Goal: Information Seeking & Learning: Compare options

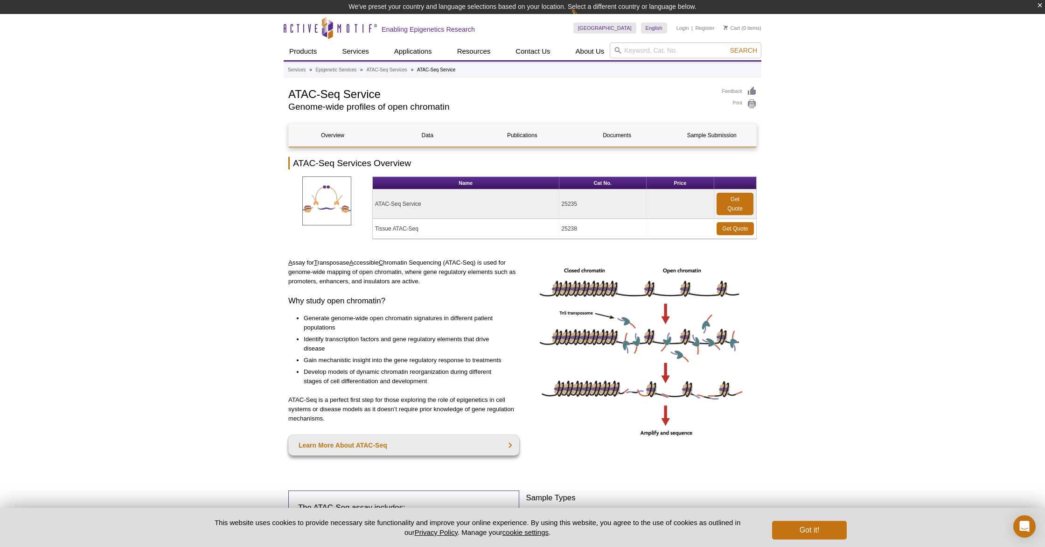
click at [403, 226] on td "Tissue ATAC-Seq" at bounding box center [466, 229] width 187 height 20
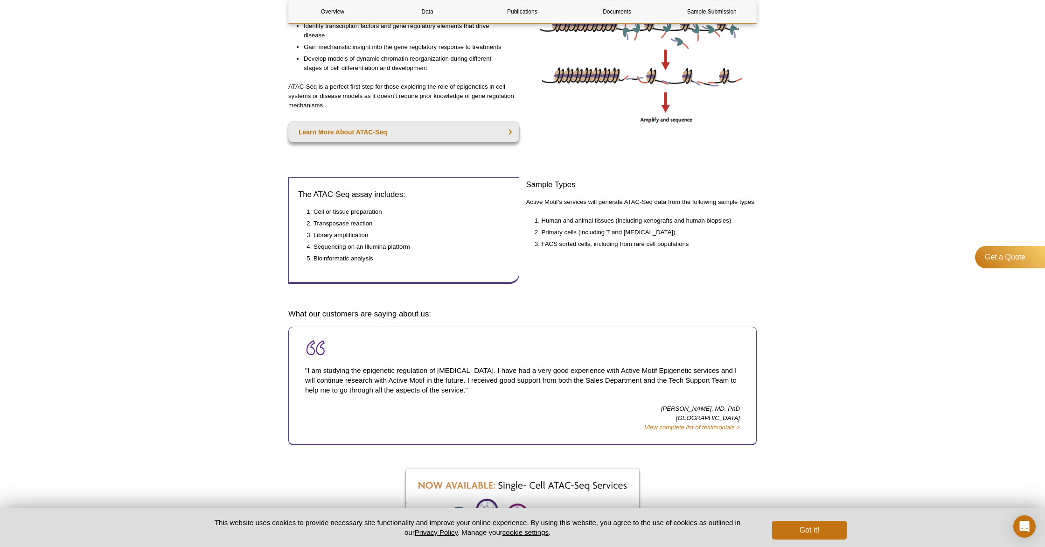
scroll to position [14, 0]
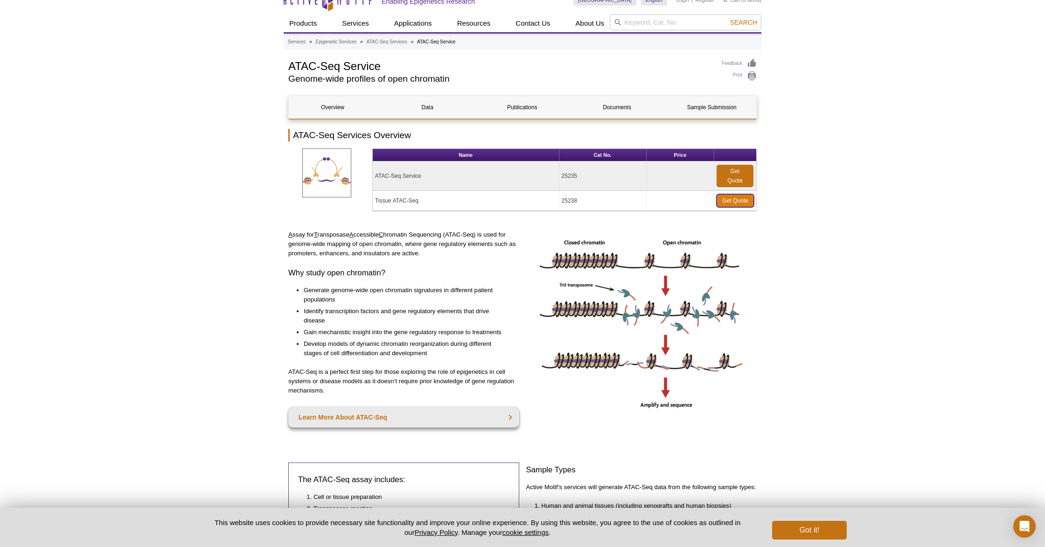
click at [741, 197] on link "Get Quote" at bounding box center [734, 200] width 37 height 13
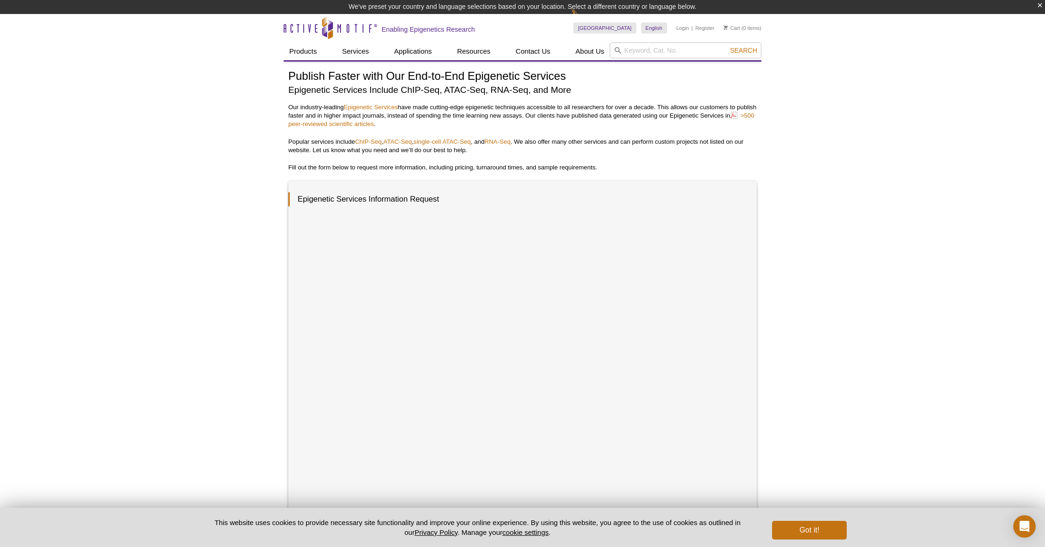
click at [402, 146] on p "Popular services include  ChIP-Seq ,  ATAC-Seq ,  single-cell ATAC-Seq , and  R…" at bounding box center [522, 146] width 468 height 17
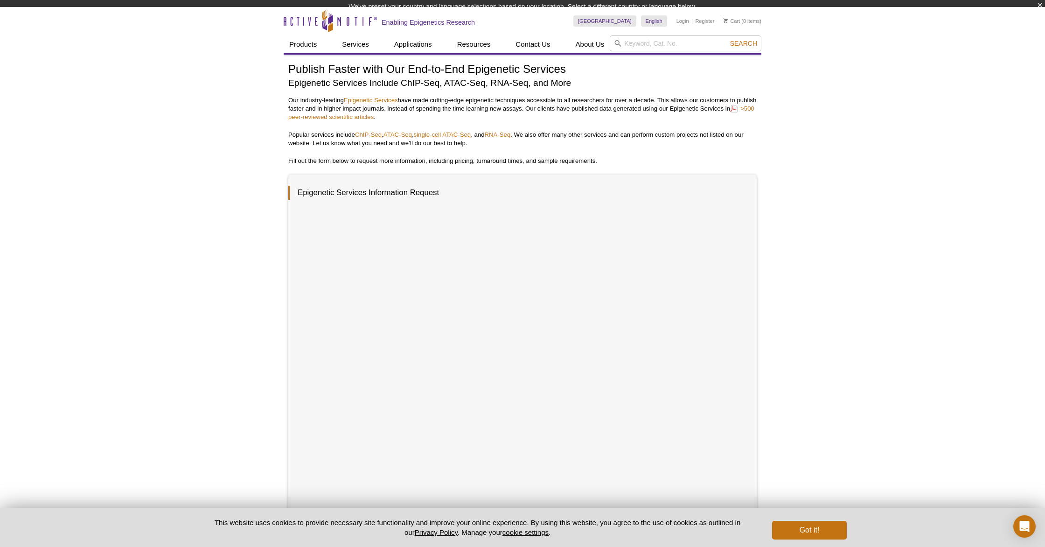
click at [402, 143] on p "Popular services include  ChIP-Seq ,  ATAC-Seq ,  single-cell ATAC-Seq , and  R…" at bounding box center [522, 139] width 468 height 17
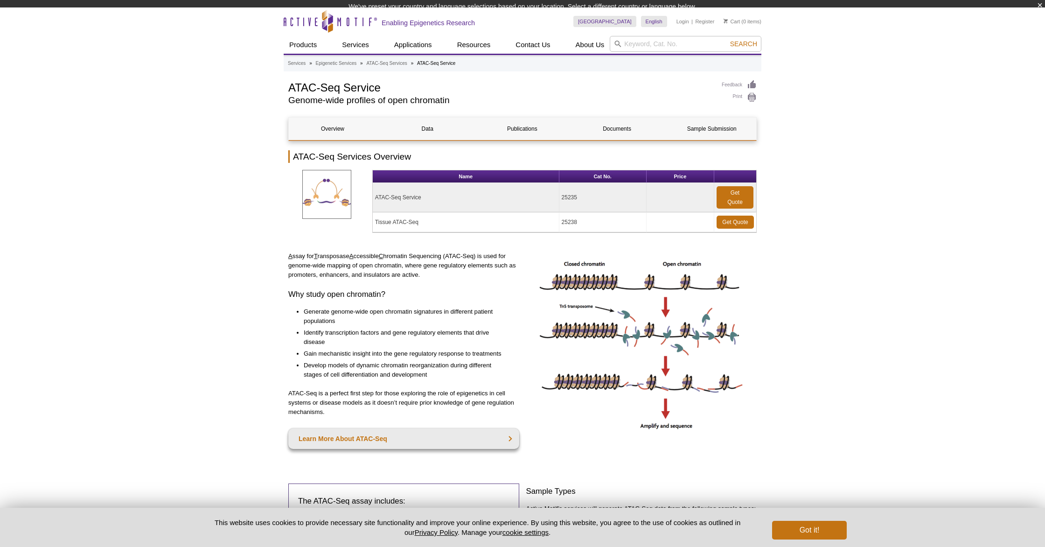
scroll to position [15, 0]
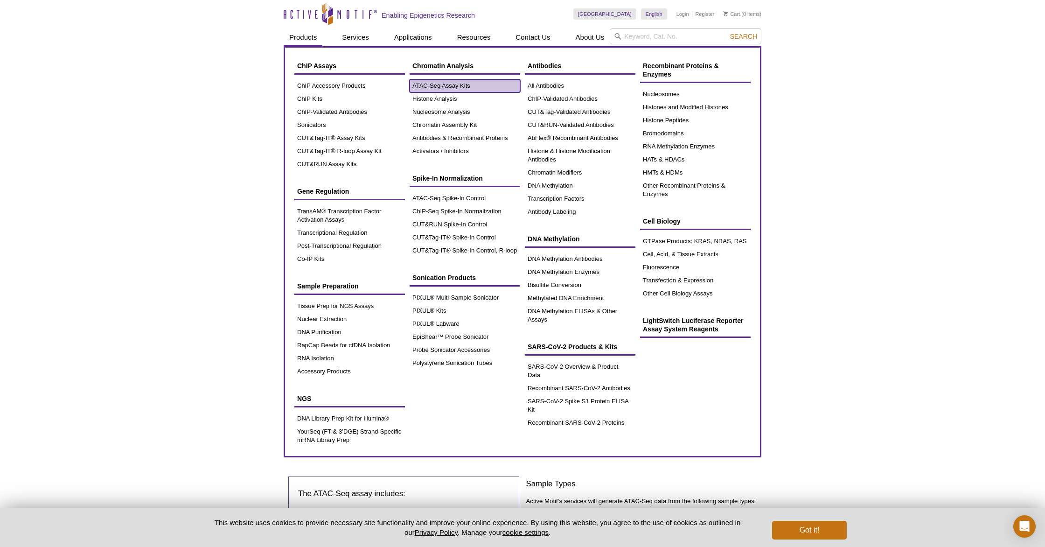
click at [454, 83] on link "ATAC-Seq Assay Kits" at bounding box center [464, 85] width 111 height 13
click at [466, 86] on link "ATAC-Seq Assay Kits" at bounding box center [464, 85] width 111 height 13
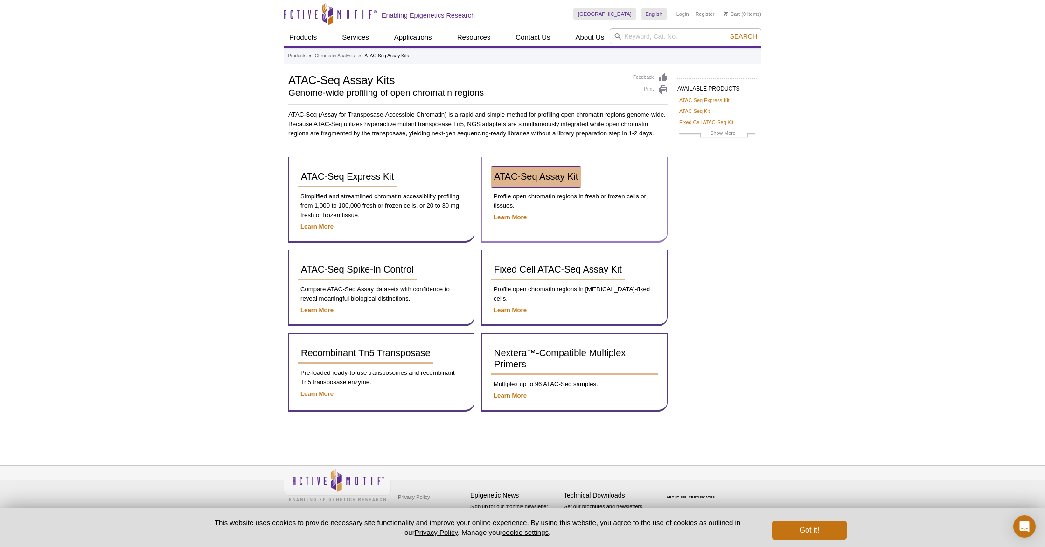
click at [549, 177] on span "ATAC-Seq Assay Kit" at bounding box center [536, 176] width 84 height 10
click at [379, 180] on span "ATAC-Seq Express Kit" at bounding box center [347, 176] width 93 height 10
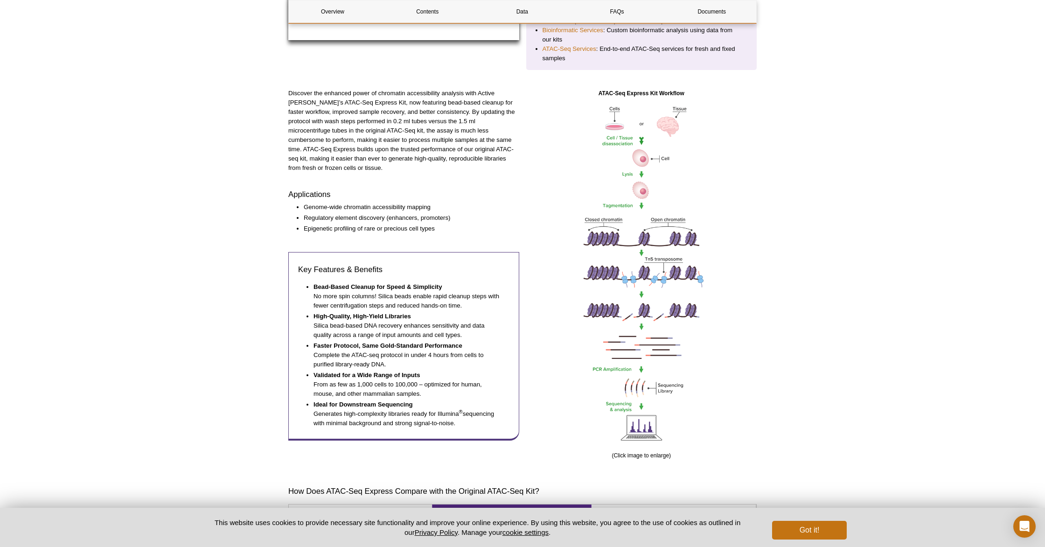
scroll to position [278, 0]
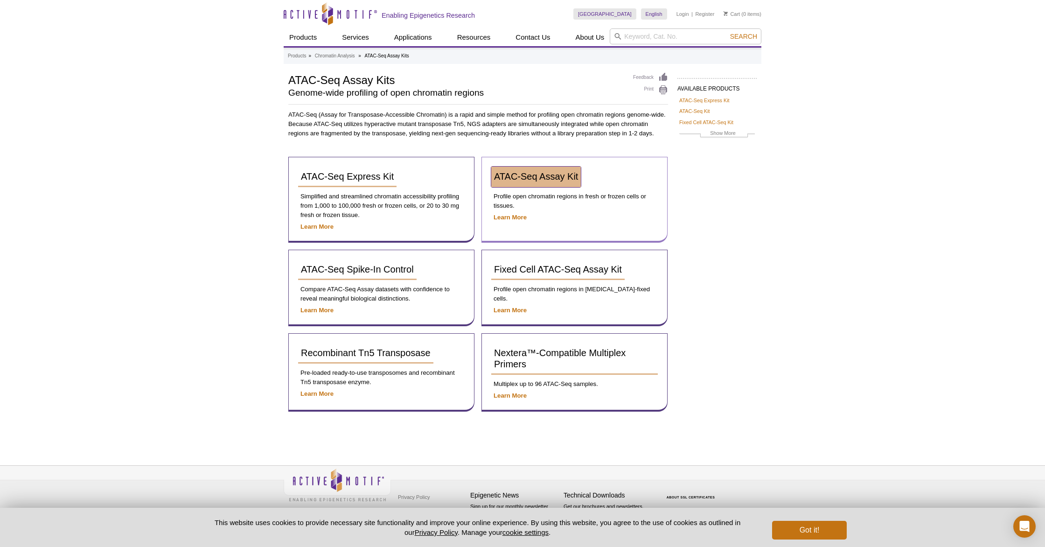
click at [552, 177] on span "ATAC-Seq Assay Kit" at bounding box center [536, 176] width 84 height 10
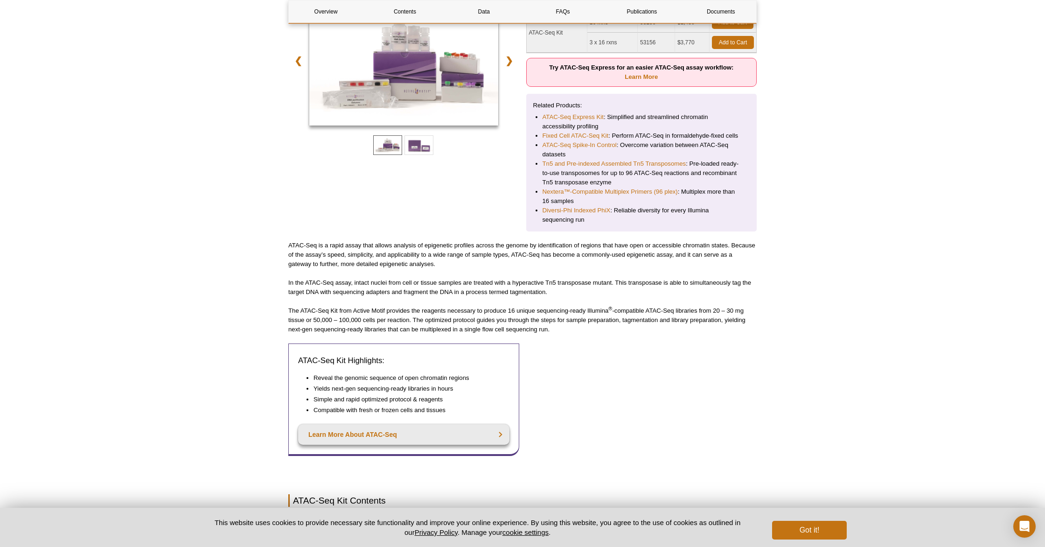
scroll to position [213, 0]
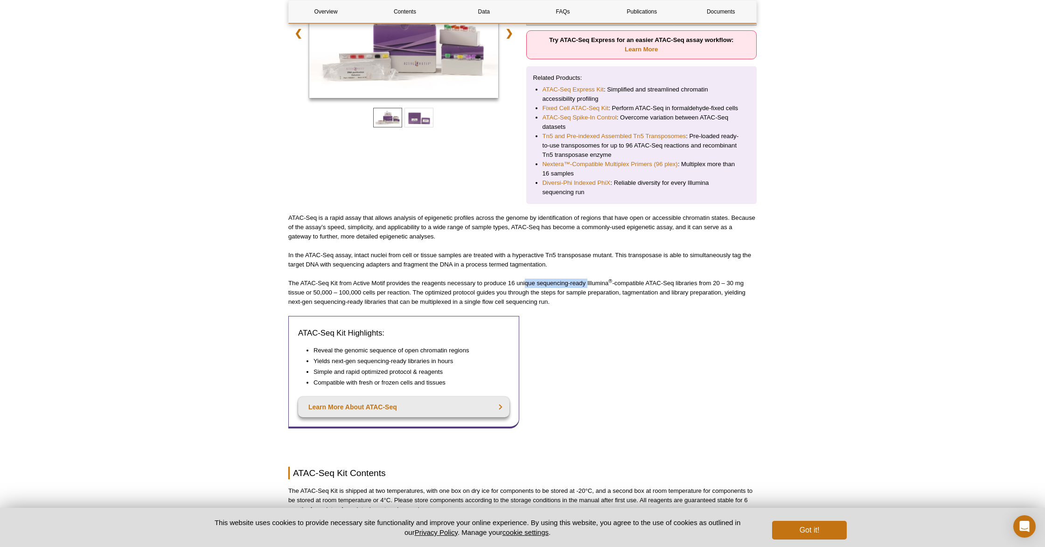
drag, startPoint x: 525, startPoint y: 284, endPoint x: 588, endPoint y: 282, distance: 63.0
click at [588, 282] on p "The ATAC-Seq Kit from Active Motif provides the reagents necessary to produce 1…" at bounding box center [522, 292] width 468 height 28
click at [589, 282] on p "The ATAC-Seq Kit from Active Motif provides the reagents necessary to produce 1…" at bounding box center [522, 292] width 468 height 28
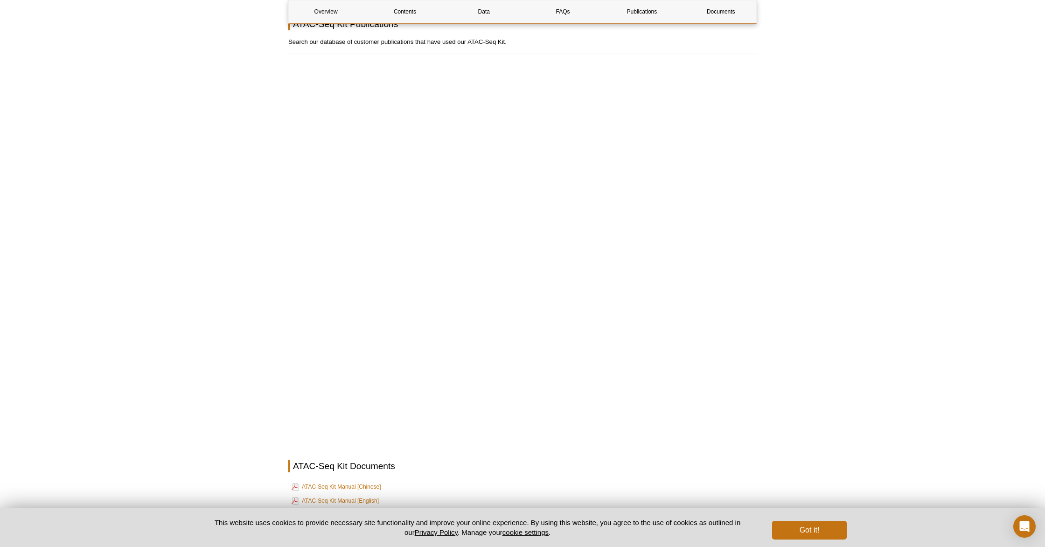
scroll to position [2124, 0]
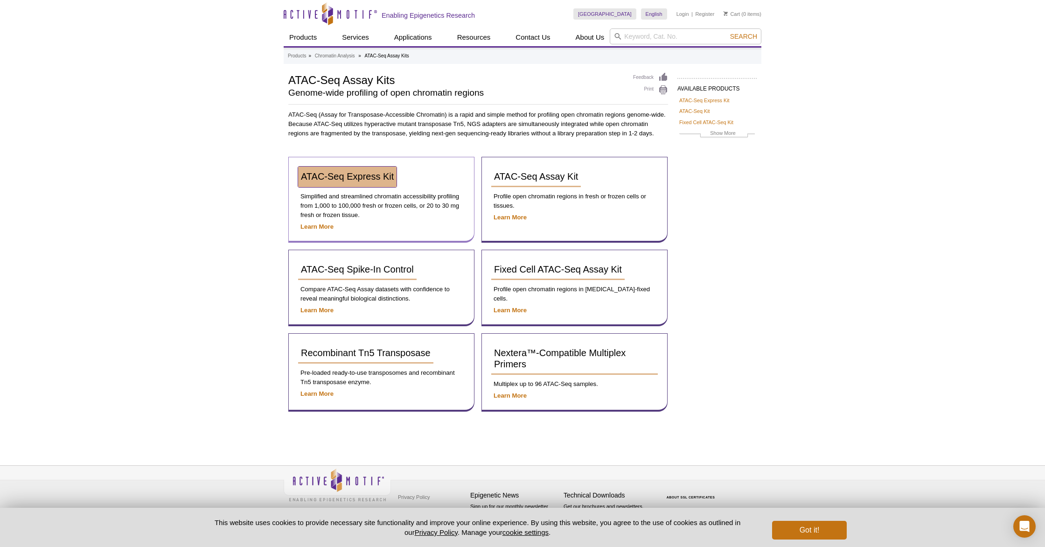
click at [374, 173] on span "ATAC-Seq Express Kit" at bounding box center [347, 176] width 93 height 10
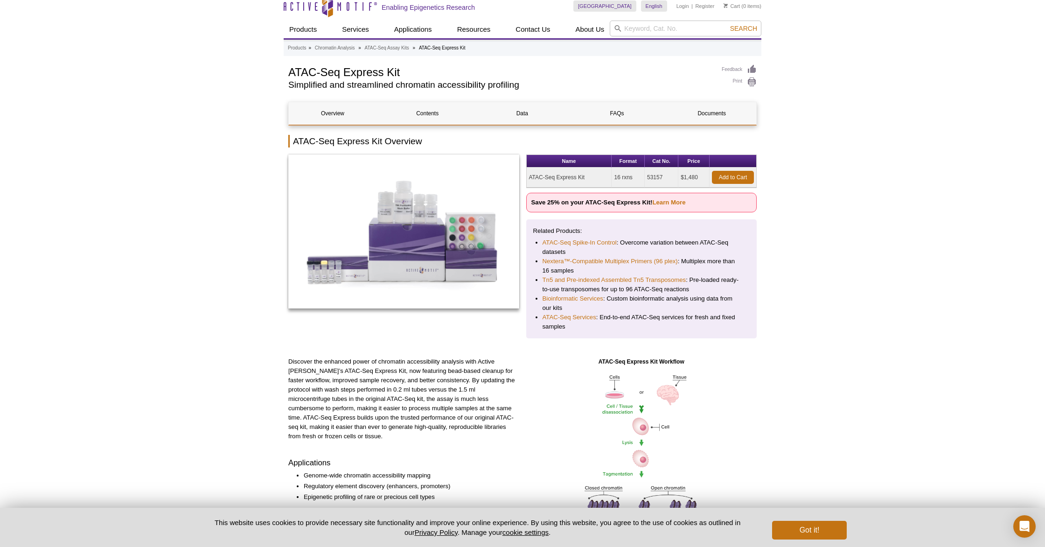
scroll to position [8, 0]
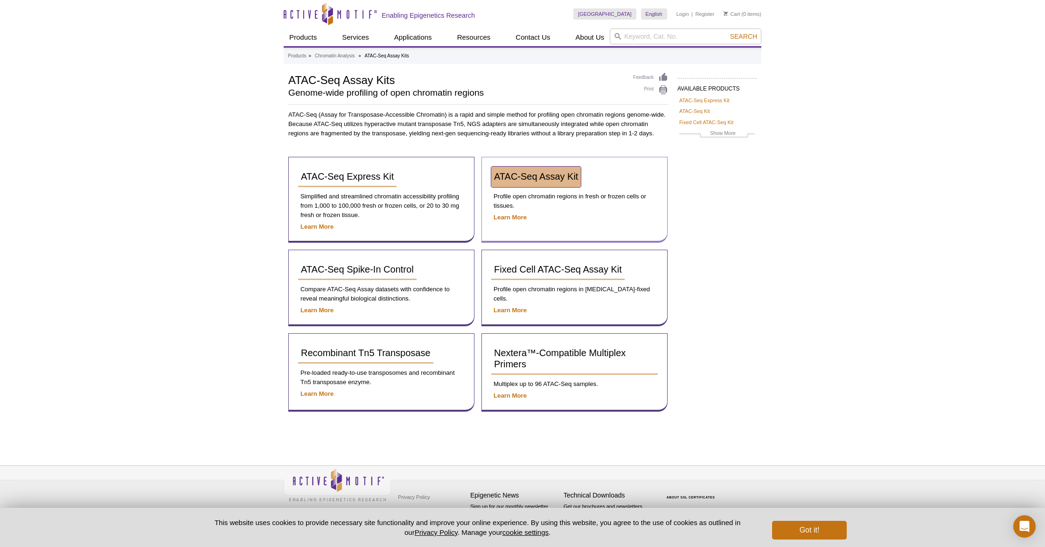
click at [566, 181] on span "ATAC-Seq Assay Kit" at bounding box center [536, 176] width 84 height 10
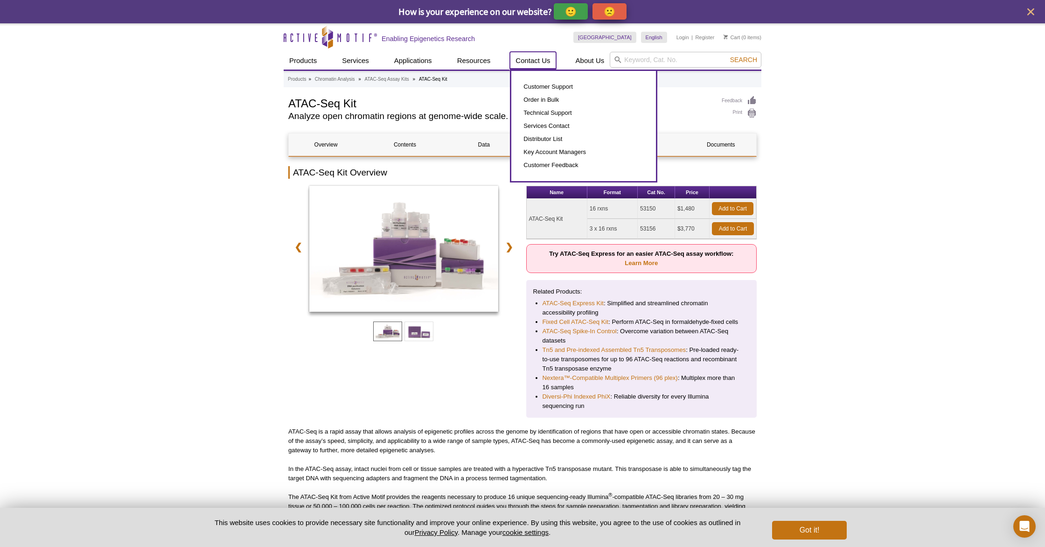
click at [524, 60] on link "Contact Us" at bounding box center [533, 61] width 46 height 18
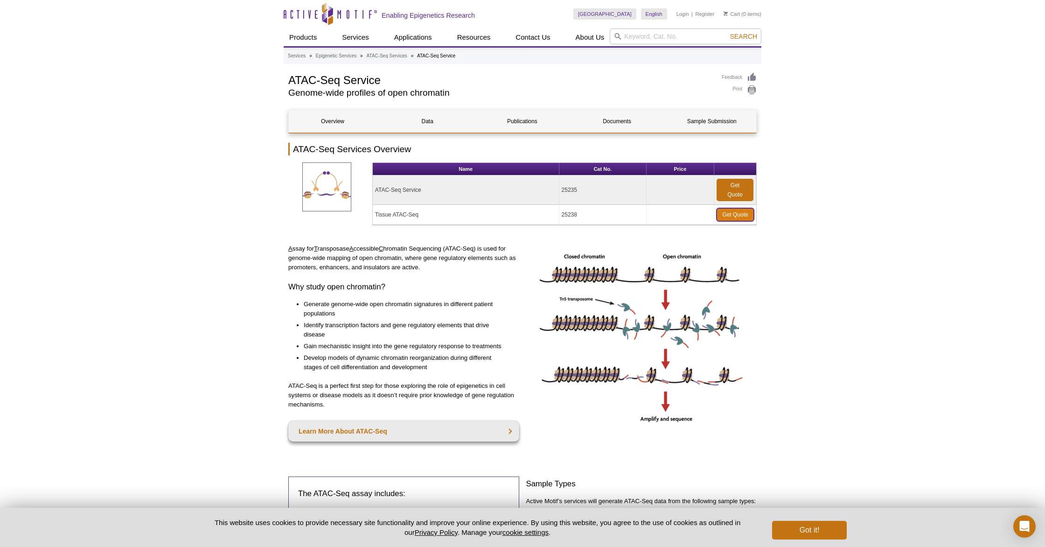
click at [728, 214] on link "Get Quote" at bounding box center [734, 214] width 37 height 13
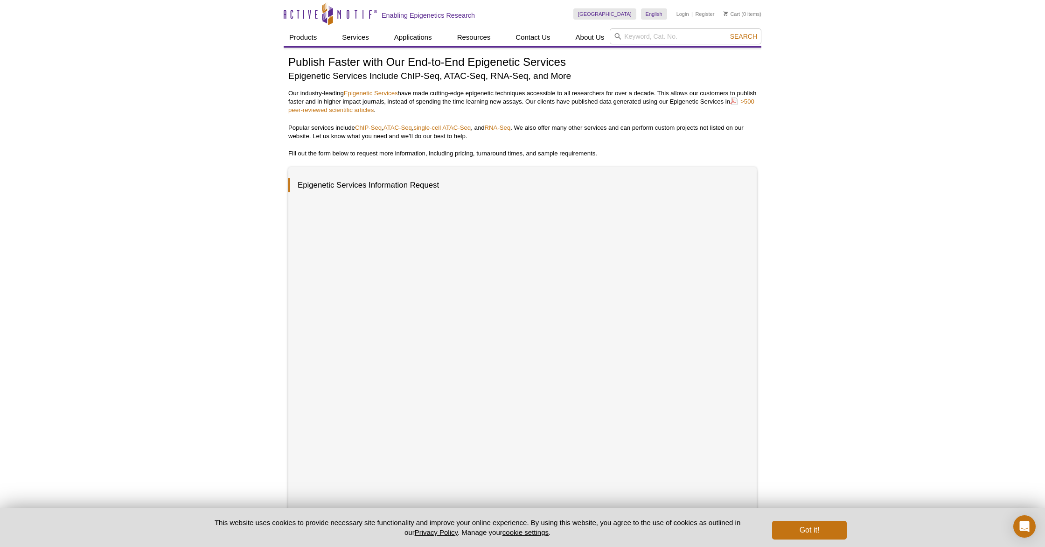
scroll to position [1, 0]
click at [398, 127] on link "ATAC-Seq" at bounding box center [397, 126] width 28 height 7
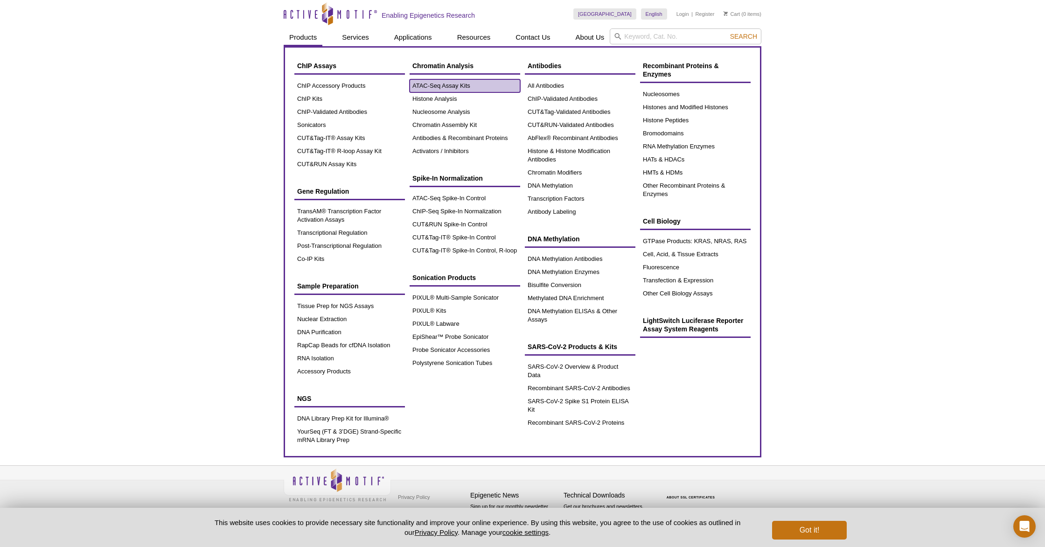
click at [444, 85] on link "ATAC-Seq Assay Kits" at bounding box center [464, 85] width 111 height 13
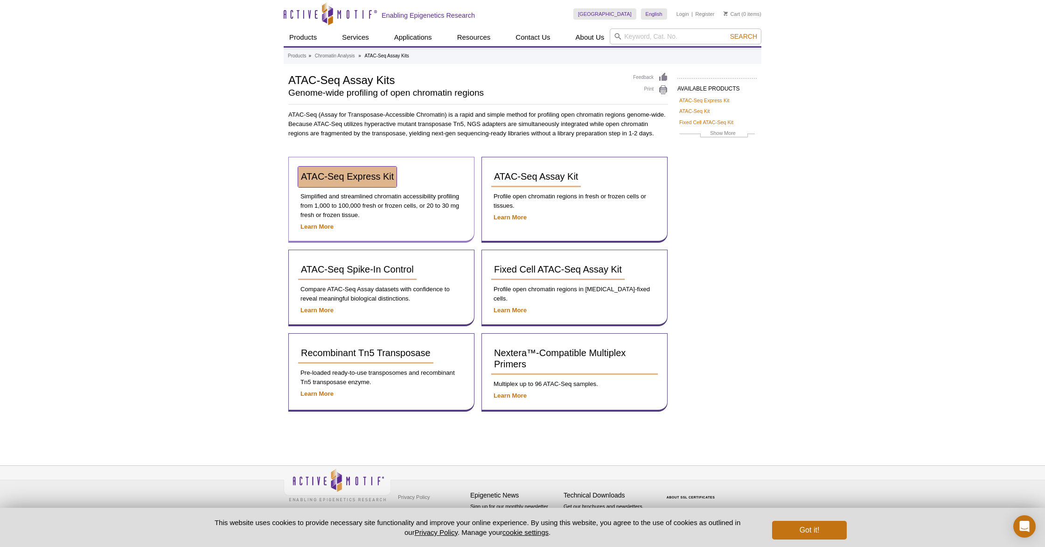
click at [353, 177] on span "ATAC-Seq Express Kit" at bounding box center [347, 176] width 93 height 10
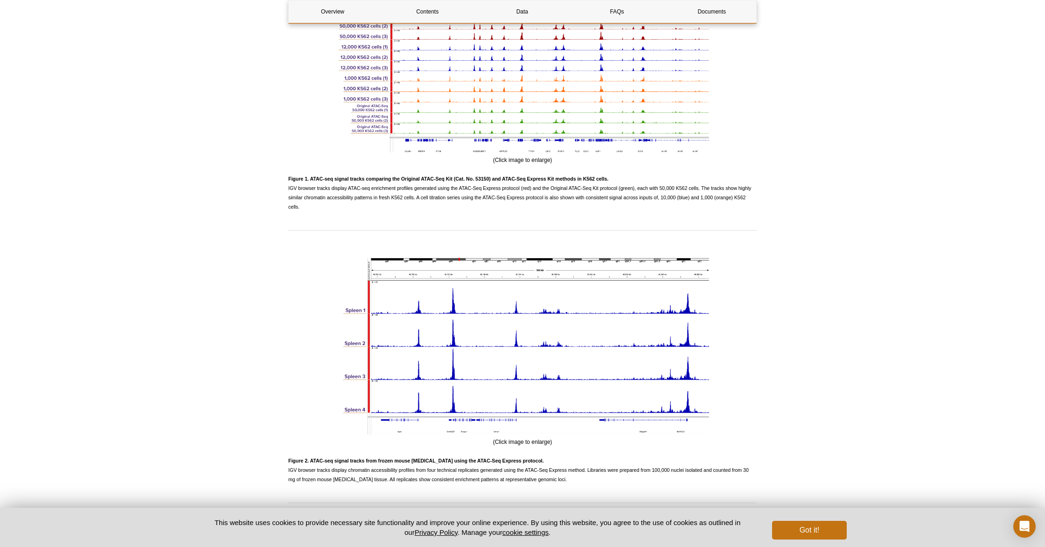
scroll to position [1181, 0]
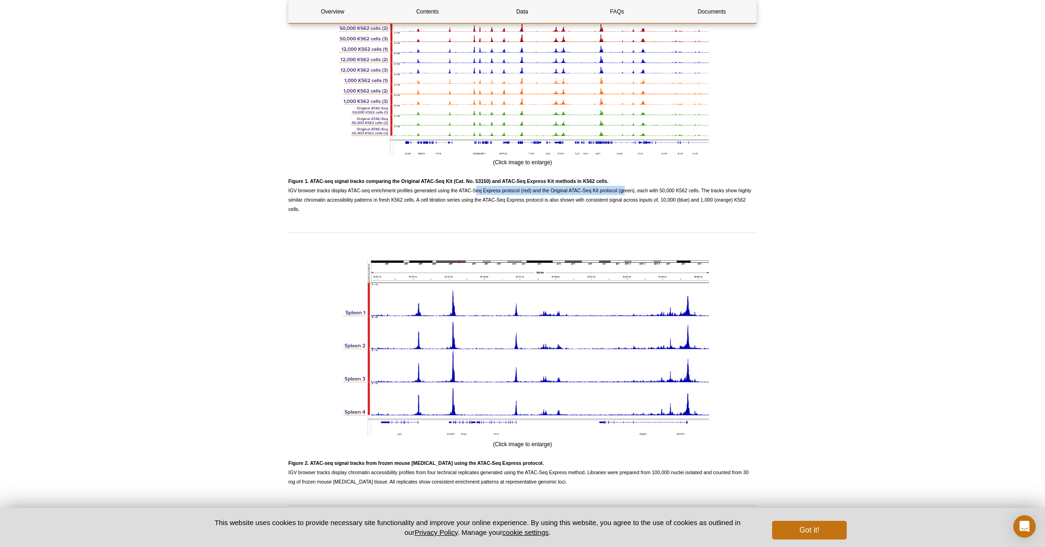
drag, startPoint x: 474, startPoint y: 192, endPoint x: 633, endPoint y: 194, distance: 159.5
click at [631, 194] on p "Figure 1. ATAC-seq signal tracks comparing the Original ATAC-Seq Kit (Cat. No. …" at bounding box center [522, 194] width 468 height 37
click at [666, 194] on p "Figure 1. ATAC-seq signal tracks comparing the Original ATAC-Seq Kit (Cat. No. …" at bounding box center [522, 194] width 468 height 37
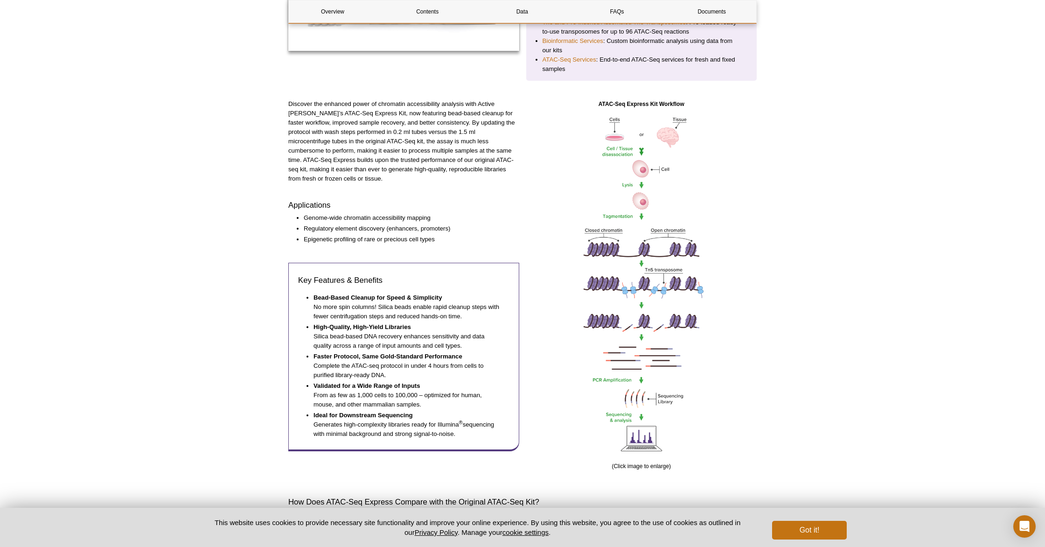
scroll to position [176, 0]
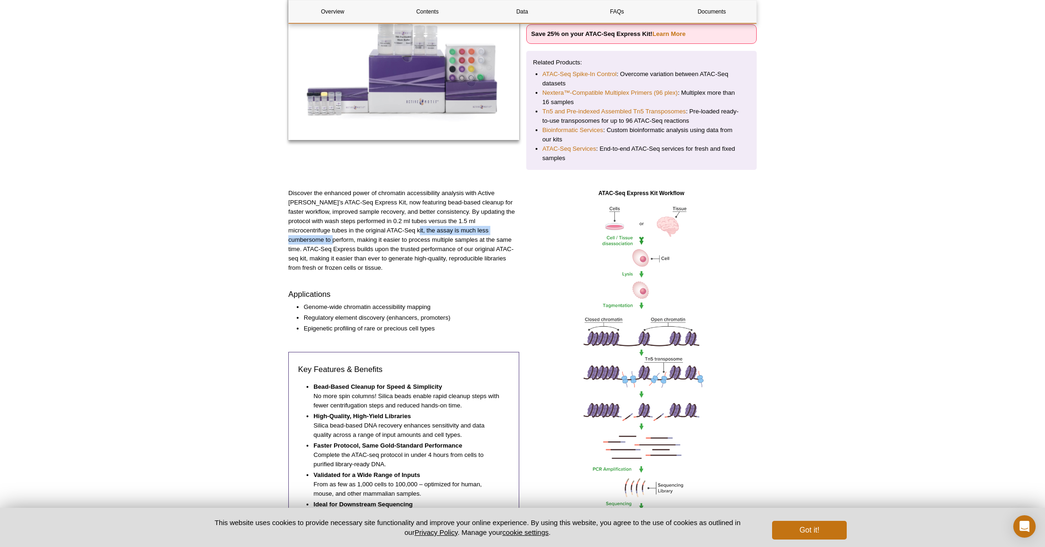
drag, startPoint x: 360, startPoint y: 231, endPoint x: 482, endPoint y: 230, distance: 122.7
click at [480, 230] on p "Discover the enhanced power of chromatin accessibility analysis with Active Mot…" at bounding box center [403, 230] width 231 height 84
click at [488, 230] on p "Discover the enhanced power of chromatin accessibility analysis with Active Mot…" at bounding box center [403, 230] width 231 height 84
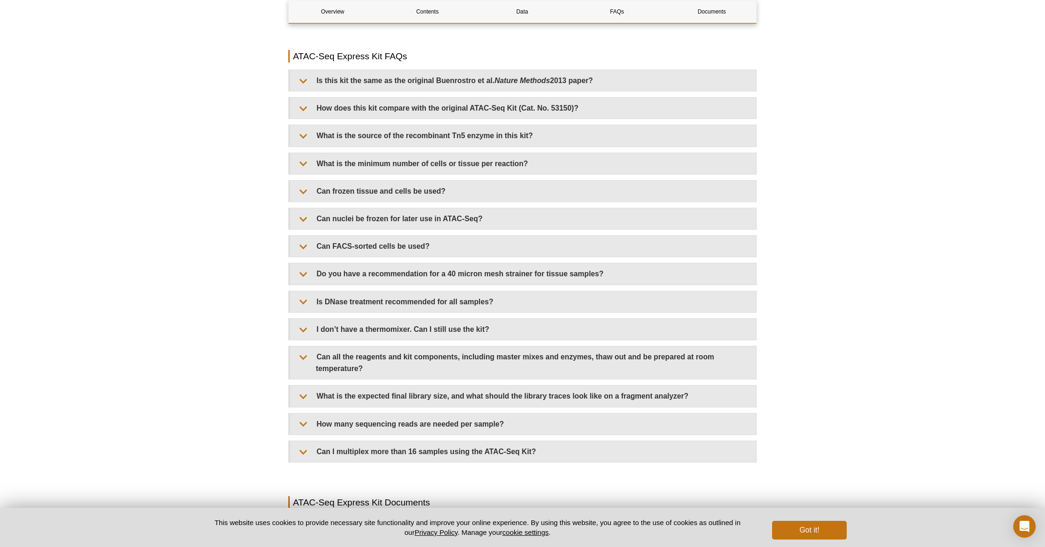
scroll to position [2084, 0]
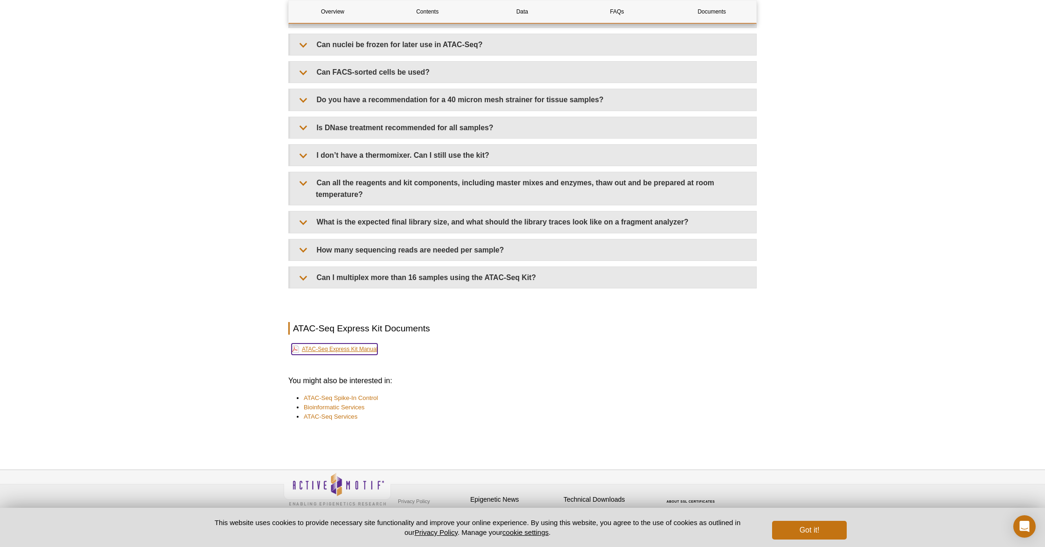
click at [367, 345] on link "ATAC-Seq Express Kit Manual" at bounding box center [334, 348] width 86 height 11
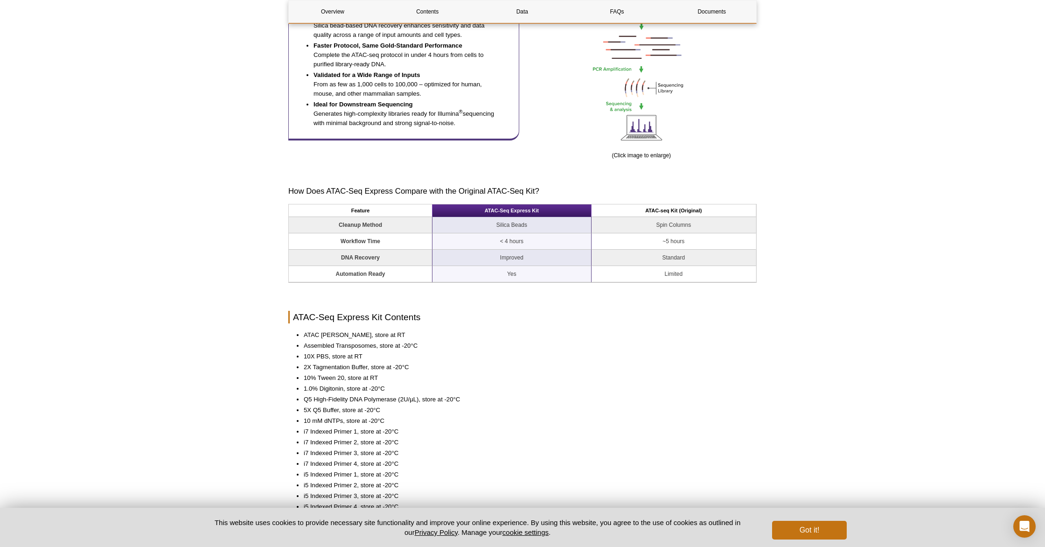
scroll to position [578, 0]
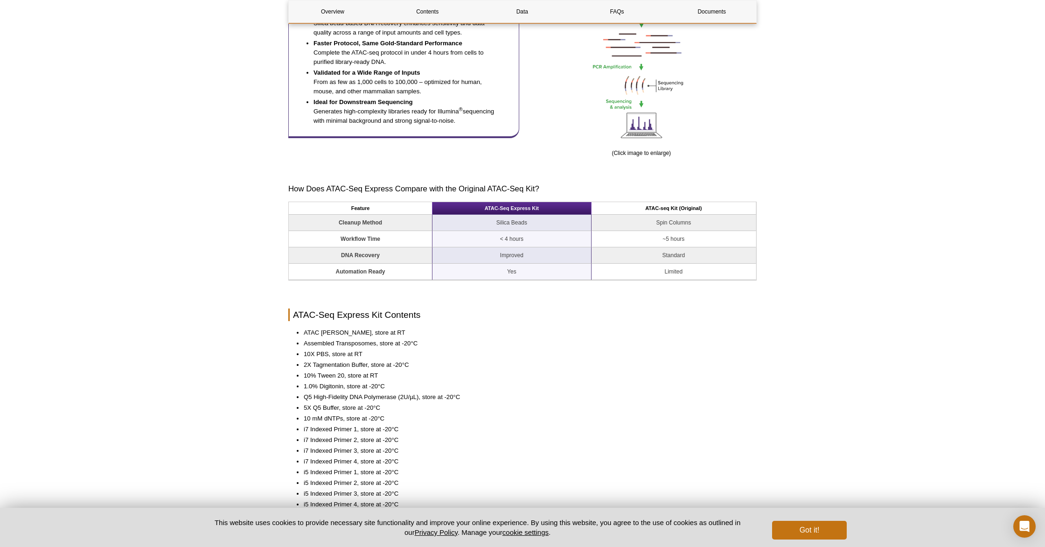
drag, startPoint x: 623, startPoint y: 215, endPoint x: 650, endPoint y: 206, distance: 28.0
click at [628, 213] on table "Feature ATAC-Seq Express Kit ATAC-seq Kit (Original) Cleanup Method Silica Bead…" at bounding box center [522, 240] width 468 height 79
click at [650, 206] on th "ATAC-seq Kit (Original)" at bounding box center [673, 208] width 165 height 13
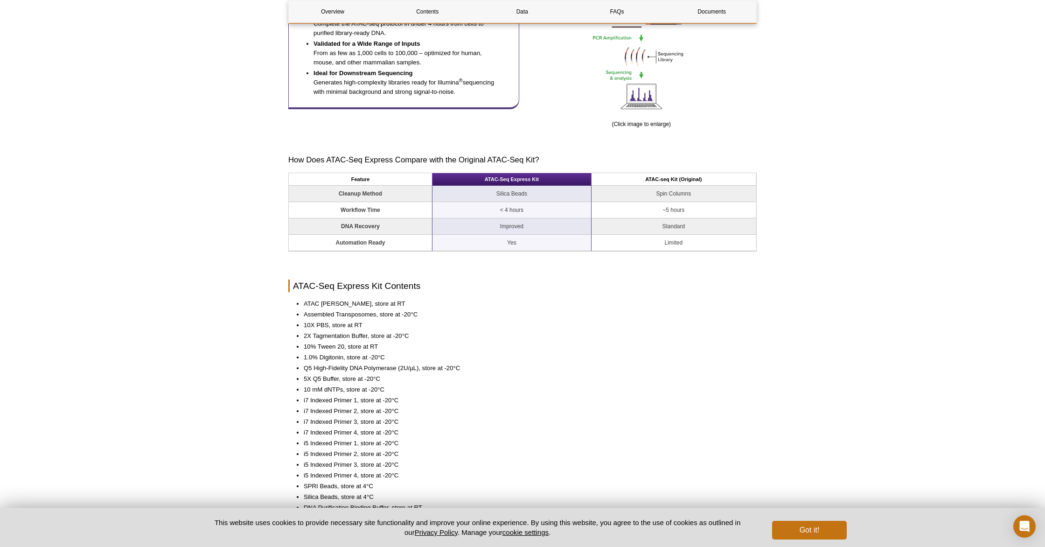
scroll to position [608, 0]
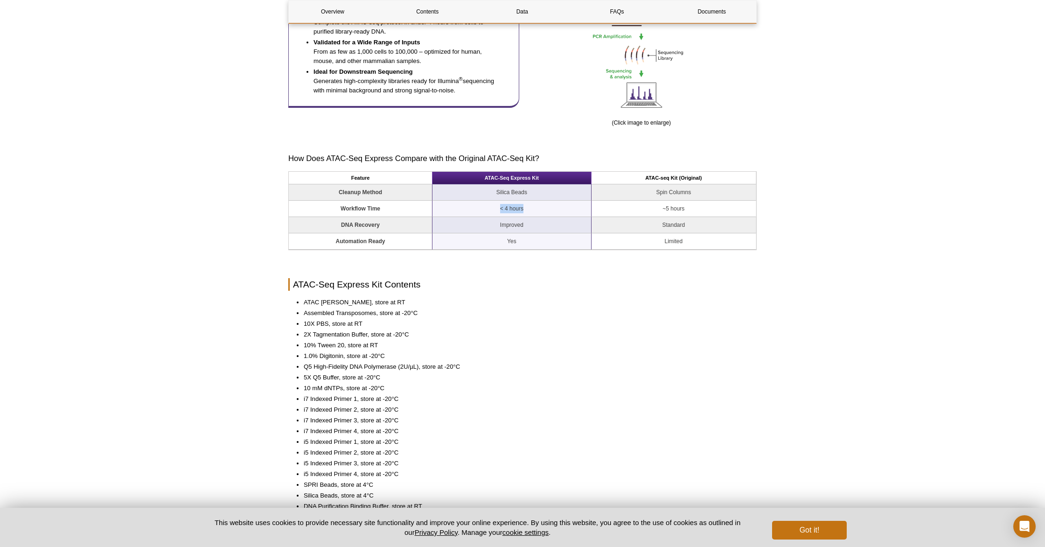
drag, startPoint x: 526, startPoint y: 209, endPoint x: 506, endPoint y: 208, distance: 20.1
click at [497, 208] on td "< 4 hours" at bounding box center [511, 209] width 159 height 16
click at [530, 209] on td "< 4 hours" at bounding box center [511, 209] width 159 height 16
drag, startPoint x: 522, startPoint y: 224, endPoint x: 484, endPoint y: 222, distance: 38.7
click at [484, 222] on td "Improved" at bounding box center [511, 225] width 159 height 16
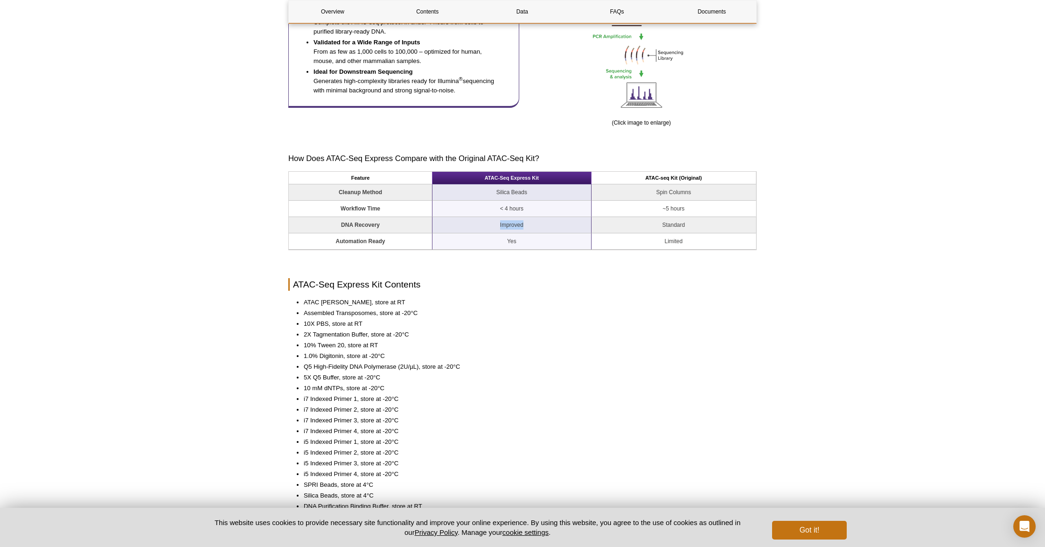
click at [533, 228] on td "Improved" at bounding box center [511, 225] width 159 height 16
drag, startPoint x: 518, startPoint y: 240, endPoint x: 501, endPoint y: 240, distance: 16.3
click at [501, 240] on td "Yes" at bounding box center [511, 241] width 159 height 16
click at [548, 240] on td "Yes" at bounding box center [511, 241] width 159 height 16
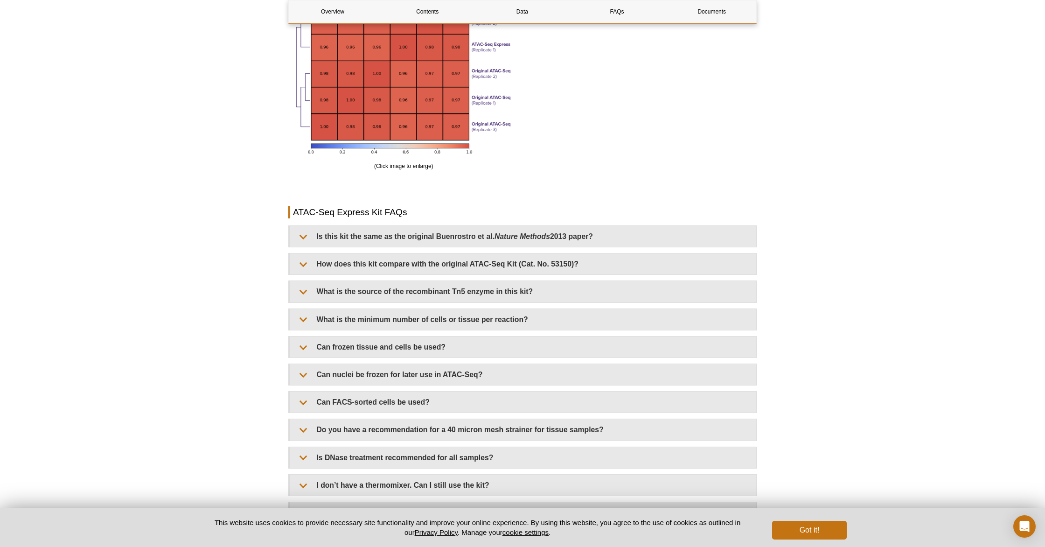
scroll to position [1729, 0]
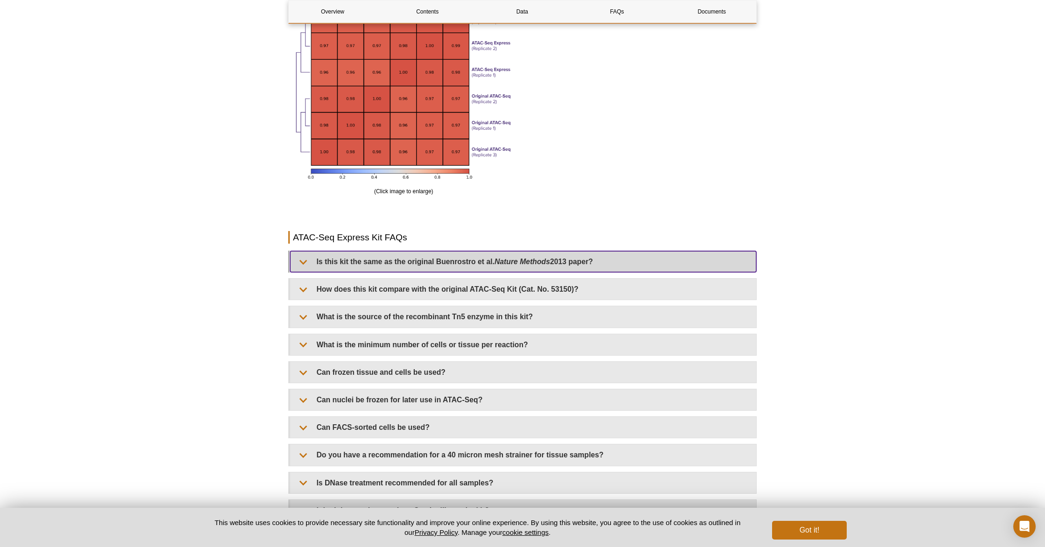
click at [306, 267] on summary "Is this kit the same as the original Buenrostro et al. Nature Methods 2013 pape…" at bounding box center [523, 261] width 466 height 21
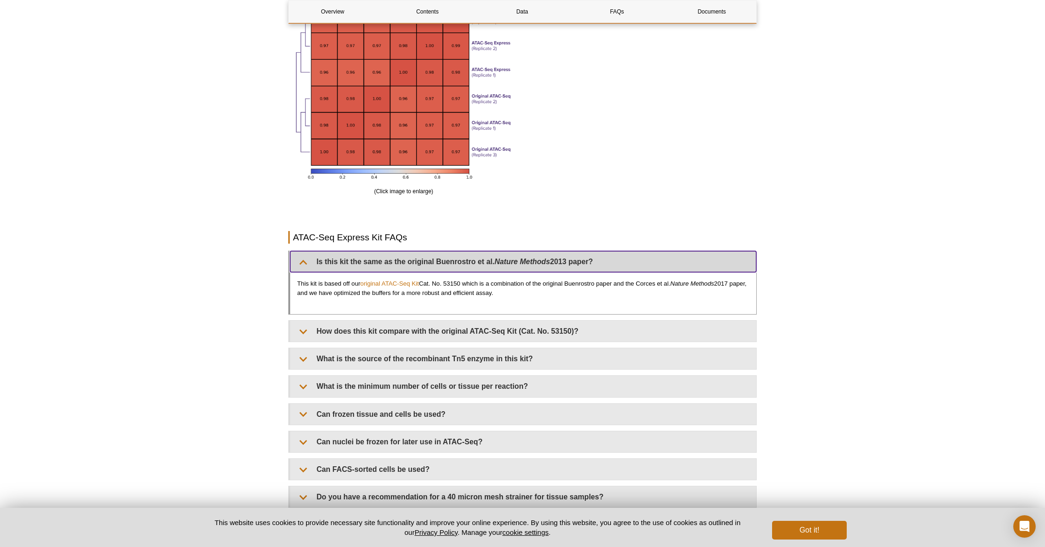
click at [305, 267] on summary "Is this kit the same as the original Buenrostro et al. Nature Methods 2013 pape…" at bounding box center [523, 261] width 466 height 21
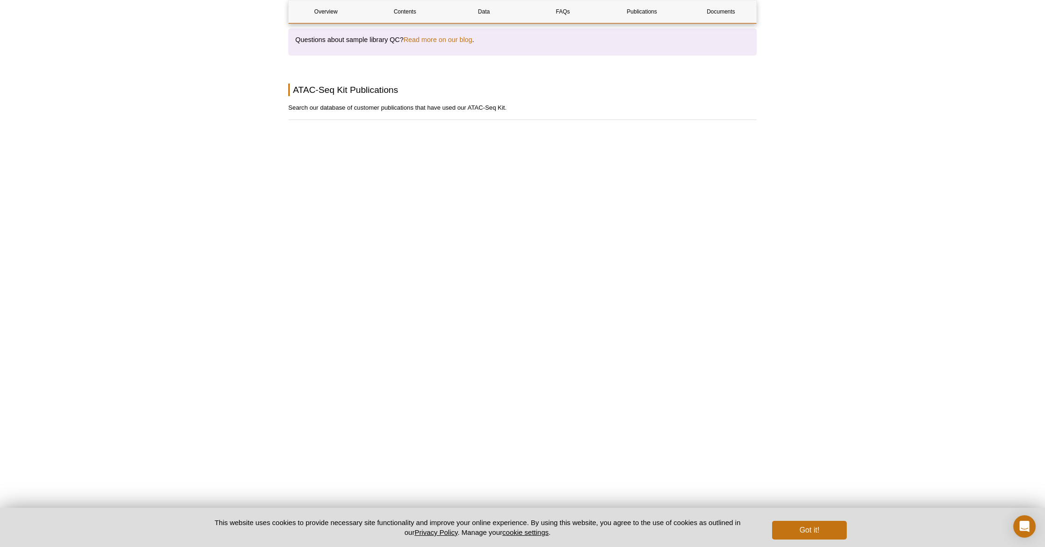
scroll to position [2063, 0]
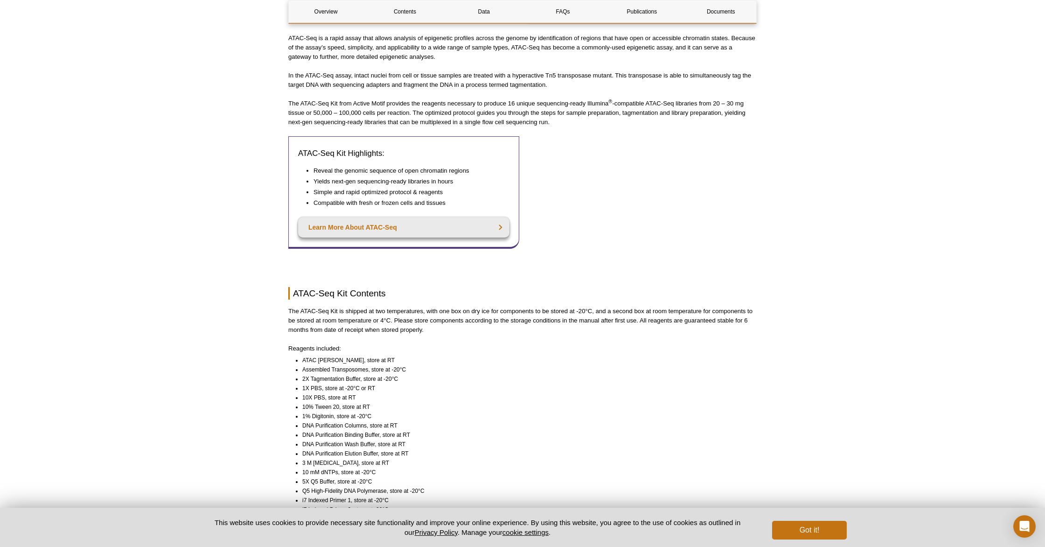
scroll to position [0, 0]
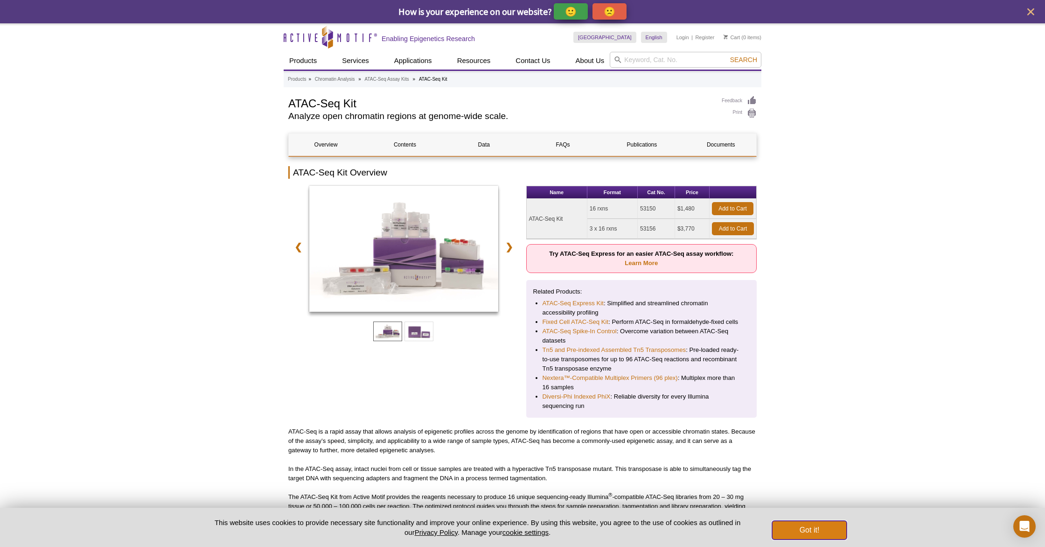
click at [821, 533] on button "Got it!" at bounding box center [809, 529] width 75 height 19
